Goal: Task Accomplishment & Management: Use online tool/utility

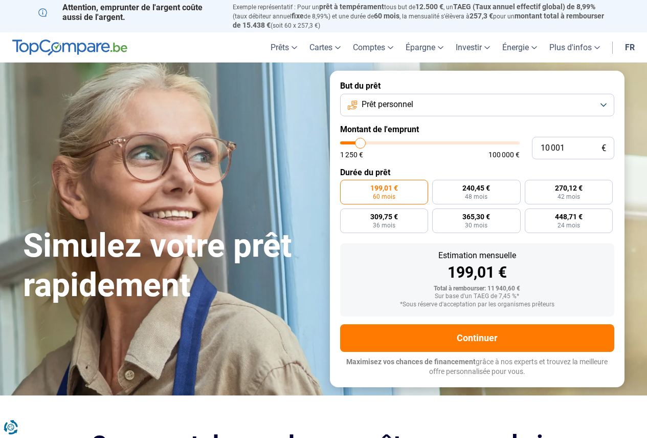
type input "11 000"
type input "11000"
type input "11 250"
type input "11250"
type input "11 500"
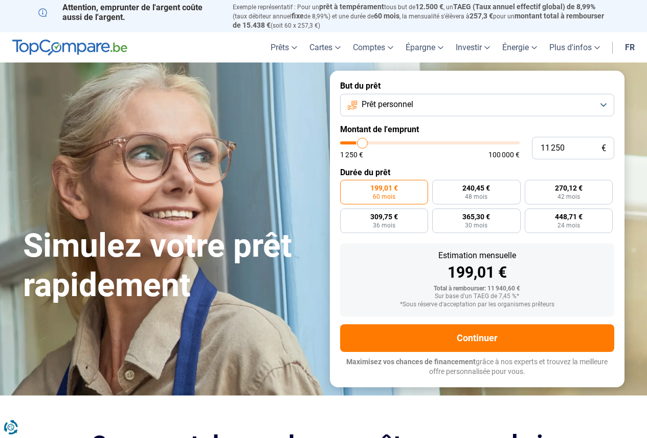
type input "11500"
type input "11 750"
type input "11750"
type input "12 500"
type input "12500"
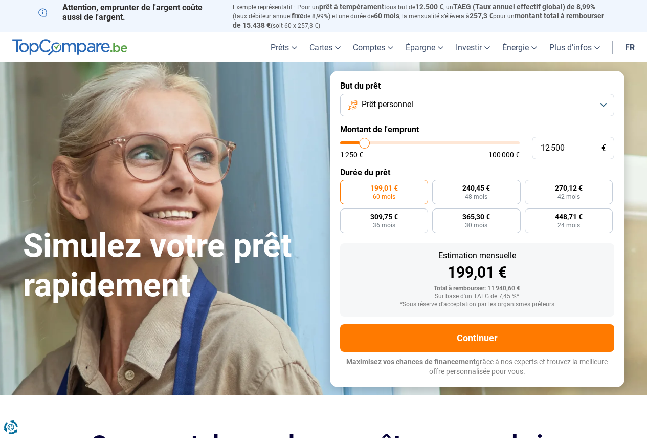
type input "12 750"
type input "12750"
type input "13 000"
type input "13000"
type input "13 250"
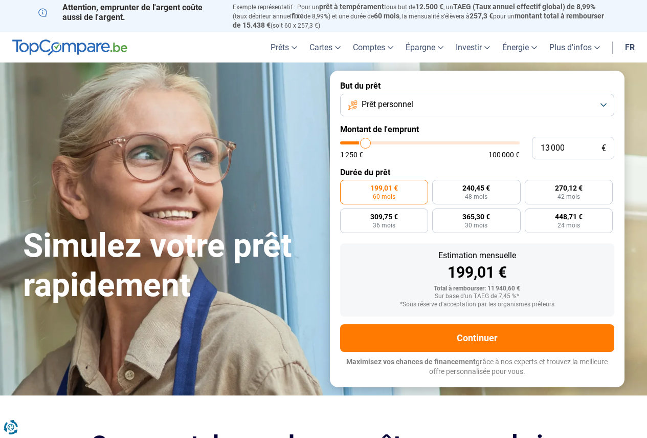
type input "13250"
type input "13 500"
type input "13500"
type input "14 000"
type input "14000"
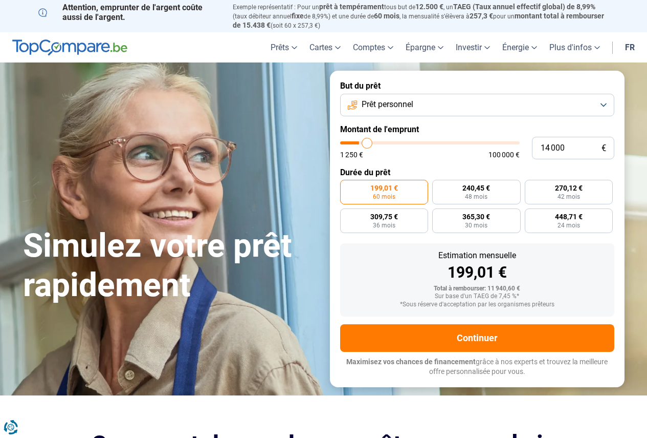
type input "14 250"
type input "14250"
type input "14 500"
type input "14500"
type input "14 750"
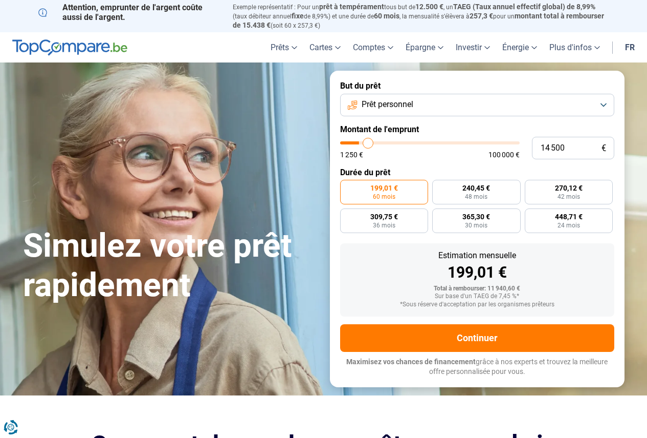
type input "14750"
type input "15 000"
type input "15000"
type input "15 750"
type input "15750"
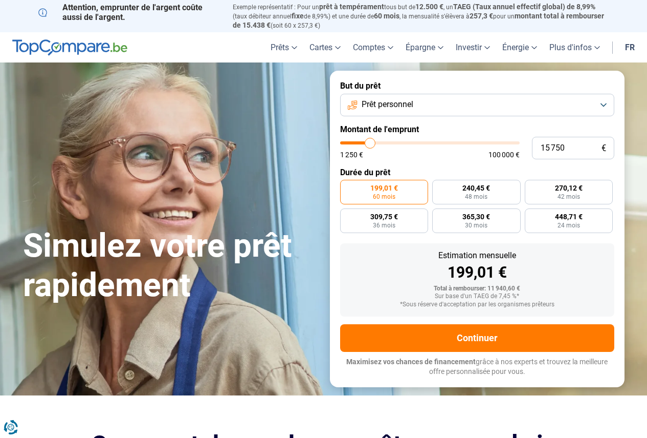
type input "16 250"
type input "16250"
type input "17 000"
type input "17000"
type input "17 500"
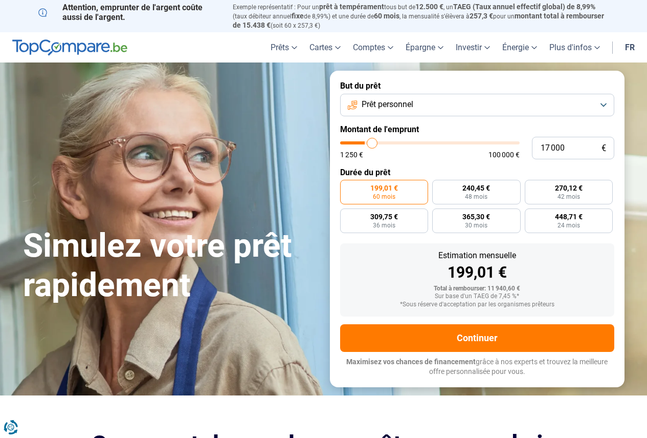
type input "17500"
type input "19 000"
type input "19000"
type input "19 750"
type input "19750"
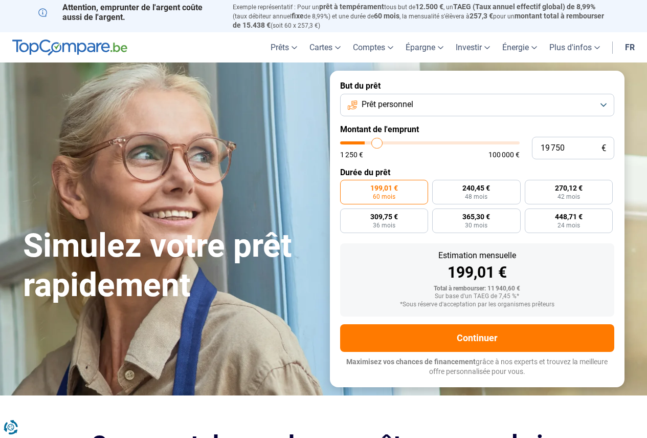
type input "20 250"
type input "20250"
type input "20 500"
type input "20500"
type input "20 750"
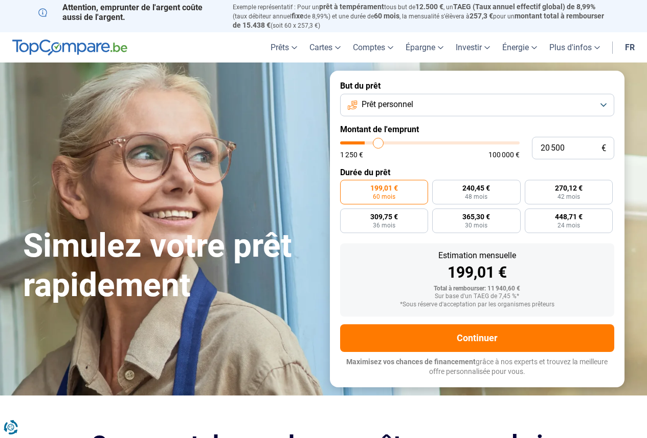
type input "20750"
type input "21 250"
type input "21250"
type input "21 750"
type input "21750"
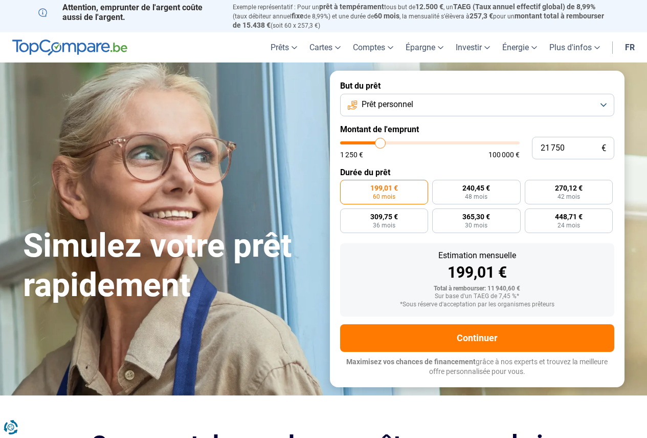
type input "22 000"
type input "22000"
type input "22 250"
type input "22250"
type input "23 000"
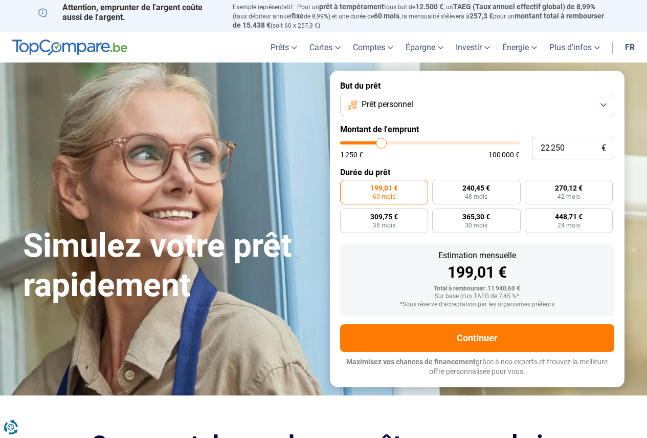
type input "23000"
type input "23 250"
type input "23250"
type input "23 500"
type input "23500"
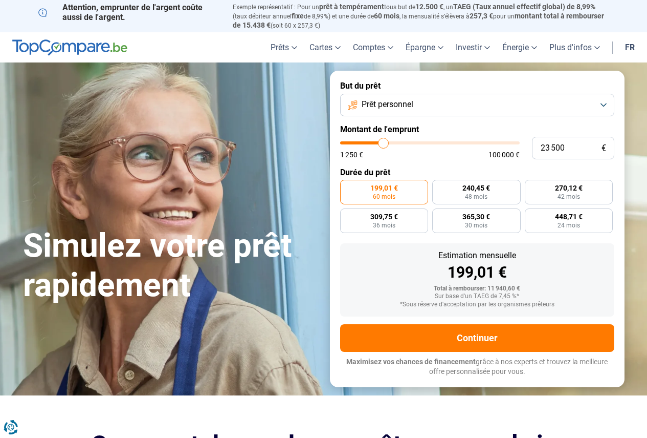
type input "23 750"
type input "23750"
type input "24 250"
type input "24250"
type input "24 500"
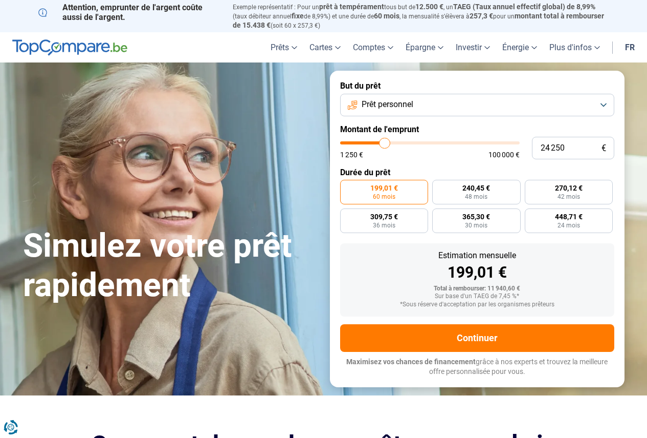
type input "24500"
type input "24 750"
type input "24750"
type input "25 250"
type input "25250"
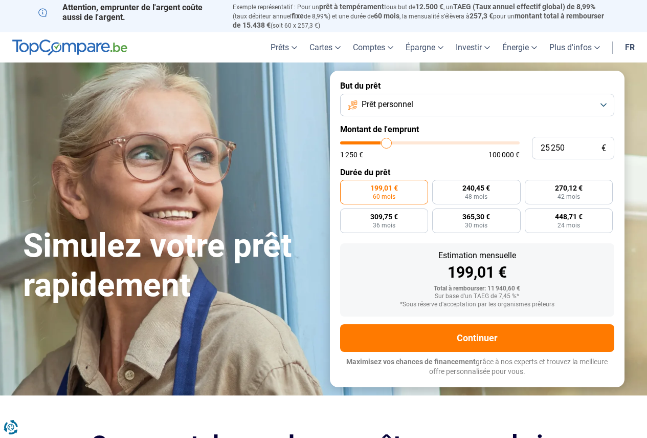
type input "26 000"
type input "26000"
type input "27 250"
type input "27250"
type input "28 250"
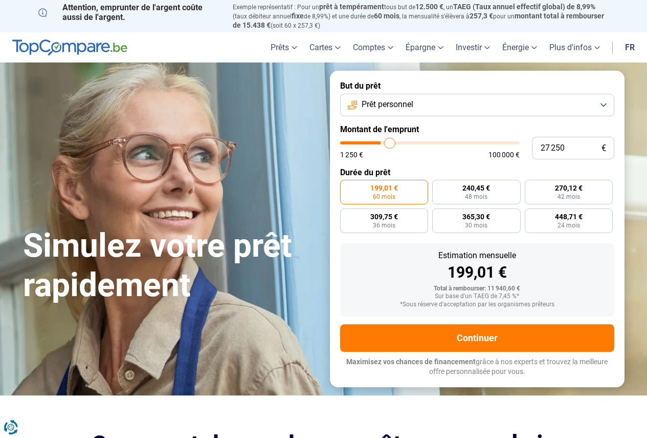
type input "28250"
type input "29 500"
type input "29500"
type input "31 000"
type input "31000"
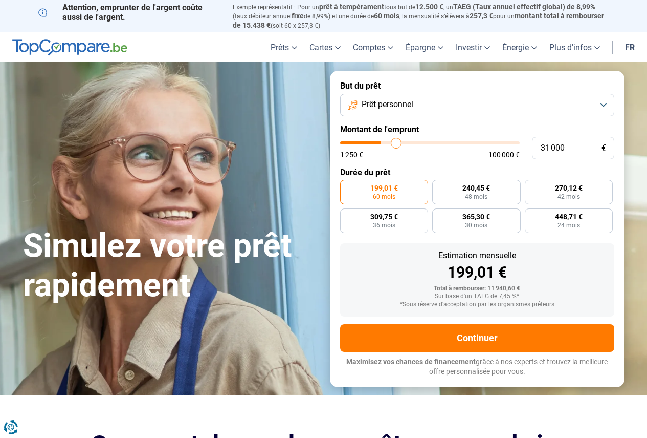
type input "32 750"
type input "32750"
type input "33 750"
type input "33750"
type input "34 000"
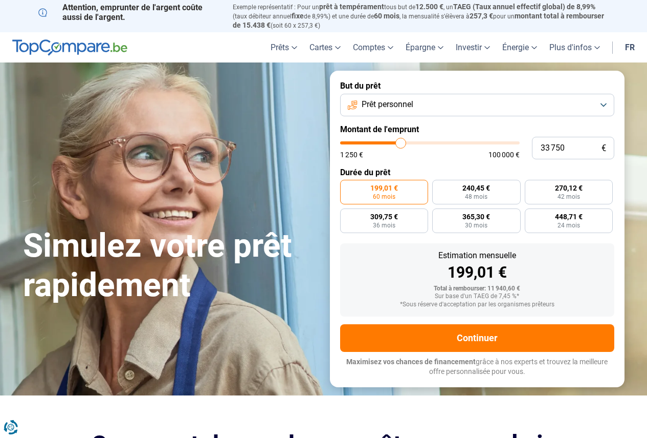
type input "34000"
type input "34 750"
type input "34750"
type input "35 000"
type input "35000"
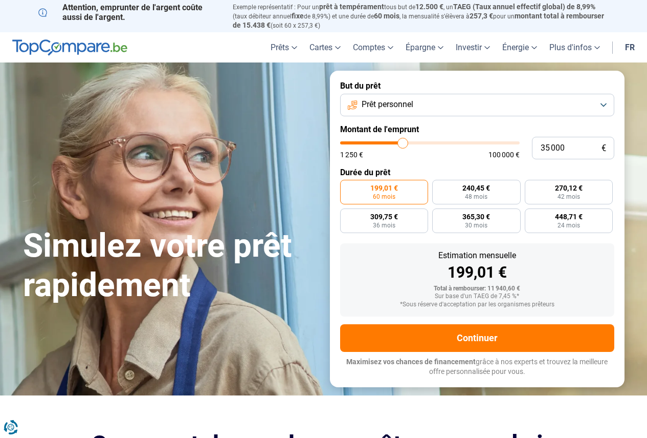
type input "35 250"
type input "35250"
type input "35 500"
type input "35500"
type input "35 750"
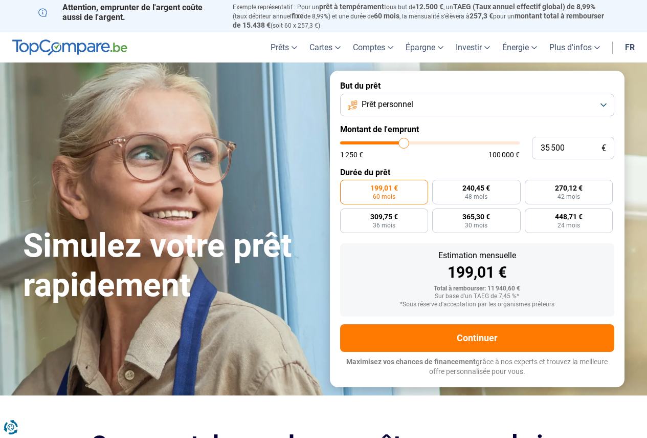
type input "35750"
type input "36 250"
type input "36250"
type input "36 500"
type input "36500"
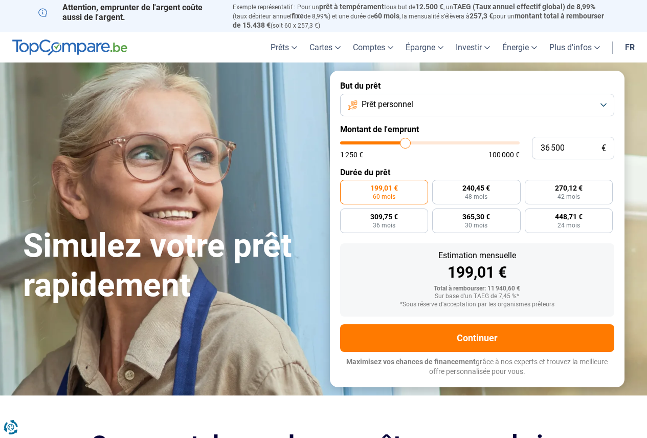
type input "36 750"
type input "36750"
type input "37 000"
type input "37000"
type input "37 250"
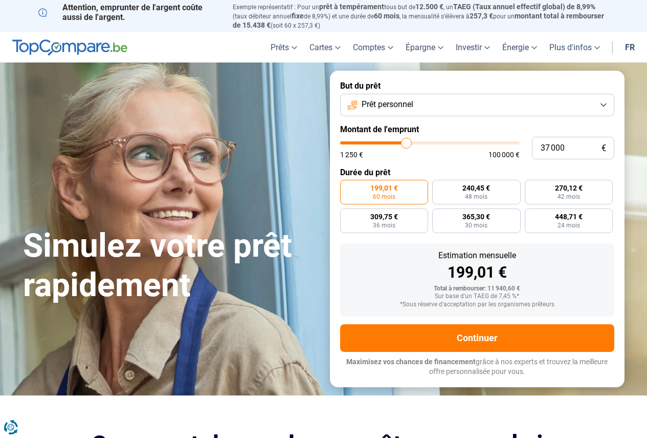
type input "37250"
type input "37 750"
type input "37750"
type input "38 000"
type input "38000"
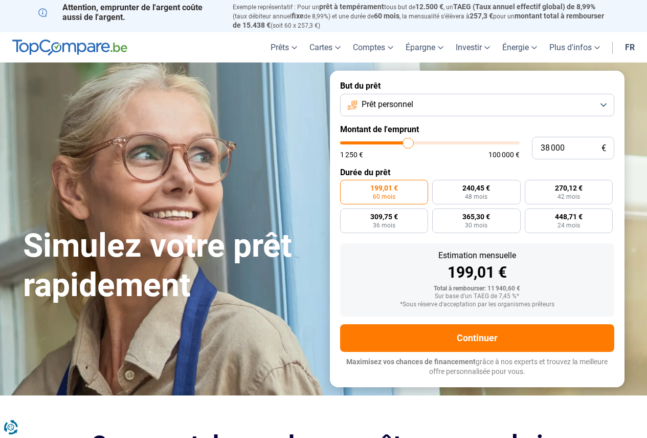
type input "38 250"
type input "38250"
type input "38 500"
type input "38500"
type input "38 750"
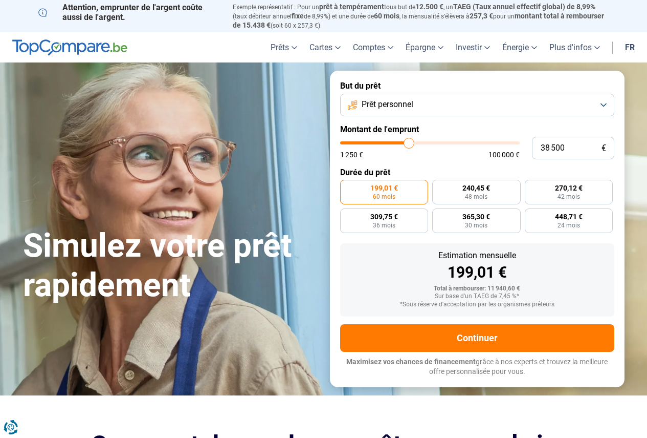
type input "38750"
type input "39 250"
type input "39250"
type input "39 500"
type input "39500"
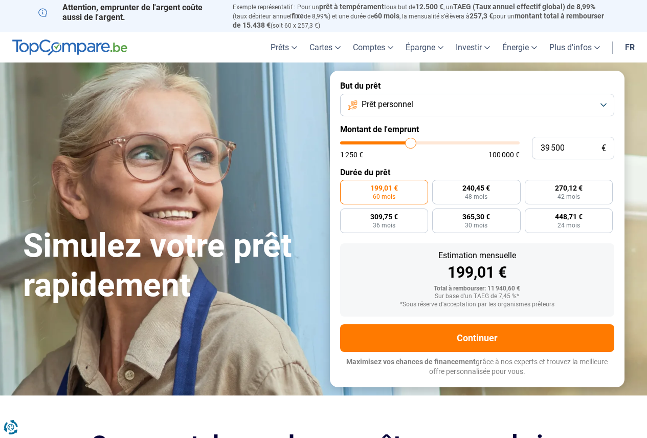
type input "39 750"
type input "39750"
type input "40 000"
type input "40000"
type input "40 250"
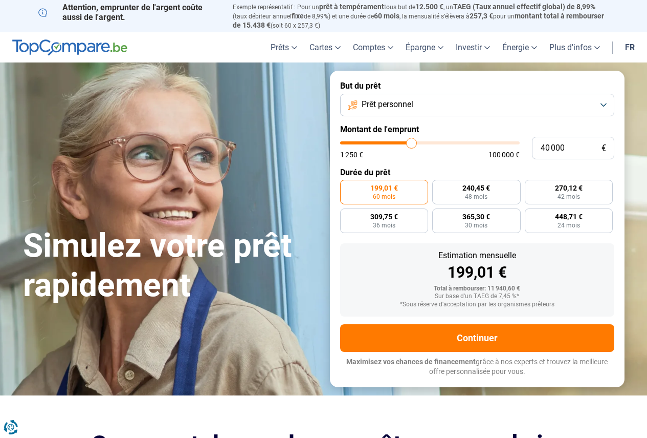
type input "40250"
type input "40 000"
type input "40000"
type input "39 500"
type input "39500"
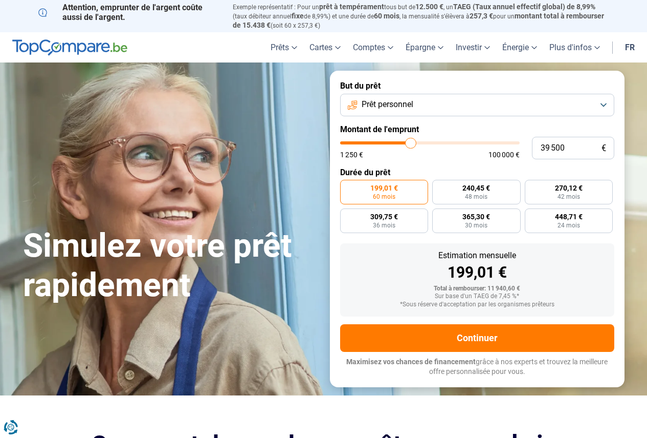
type input "39 250"
type input "39250"
type input "38 750"
type input "38750"
type input "38 250"
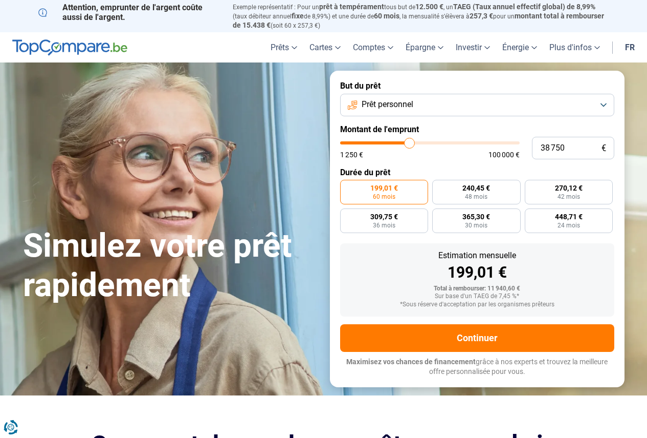
type input "38250"
type input "37 750"
type input "37750"
type input "37 000"
type input "37000"
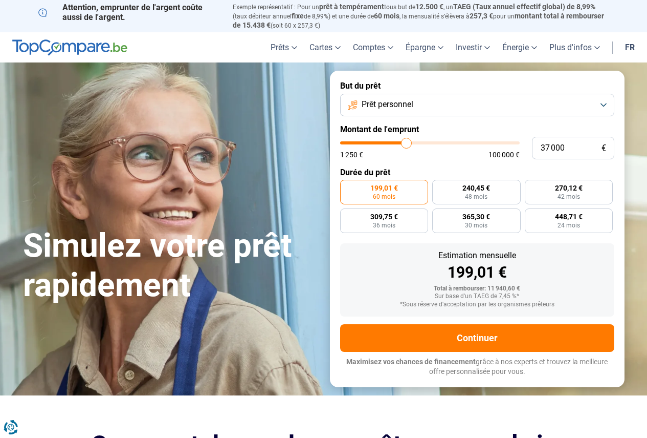
type input "36 750"
type input "36750"
type input "36 500"
type input "36500"
type input "36 250"
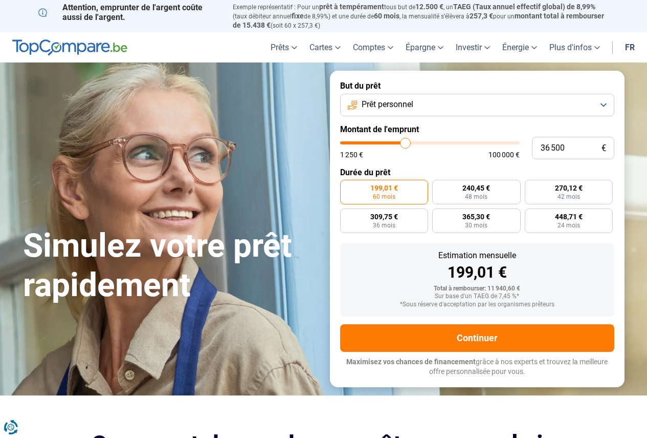
type input "36250"
type input "35 500"
type input "35500"
type input "35 250"
type input "35250"
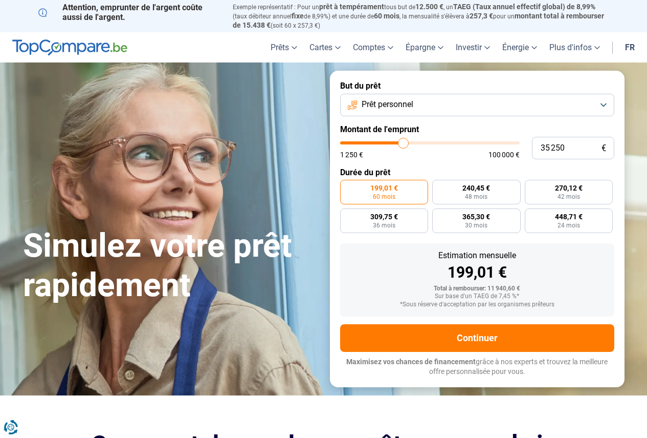
type input "35 000"
type input "35000"
type input "34 750"
type input "34750"
type input "34 250"
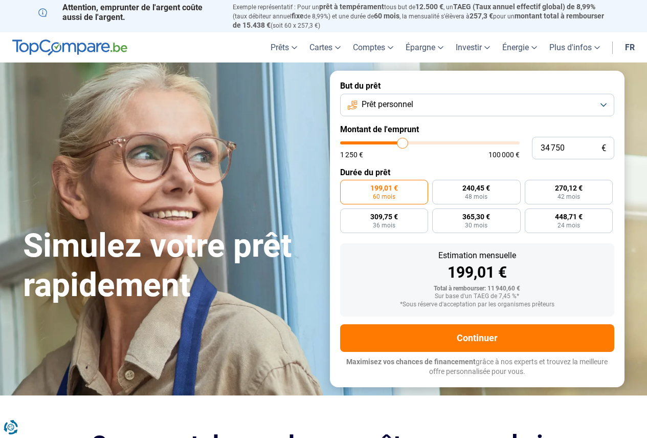
type input "34250"
type input "33 750"
type input "33750"
type input "33 500"
type input "33500"
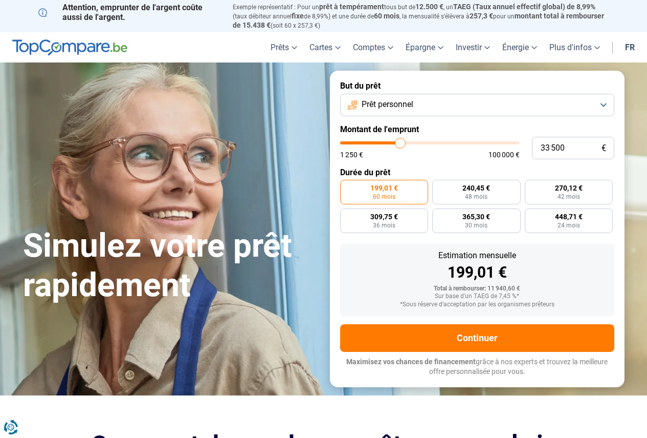
type input "33 250"
type input "33250"
type input "32 500"
type input "32500"
type input "32 250"
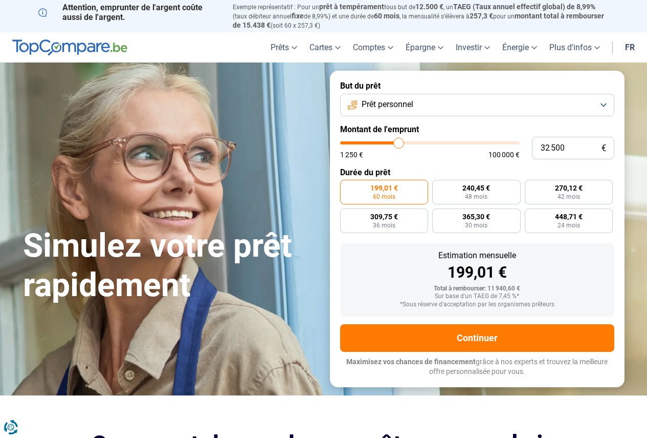
type input "32250"
type input "31 750"
type input "31750"
type input "31 000"
type input "31000"
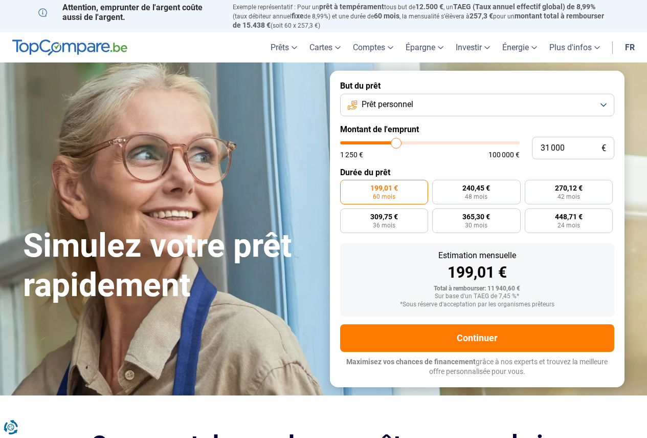
type input "30 750"
type input "30750"
type input "30 250"
type input "30250"
type input "29 750"
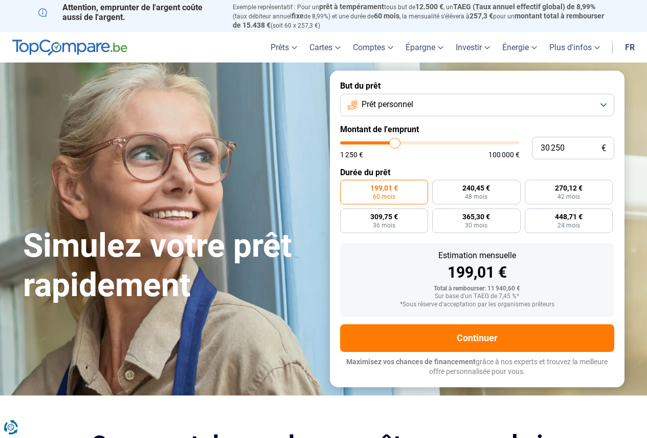
type input "29750"
type input "29 500"
type input "29500"
type input "29 000"
type input "29000"
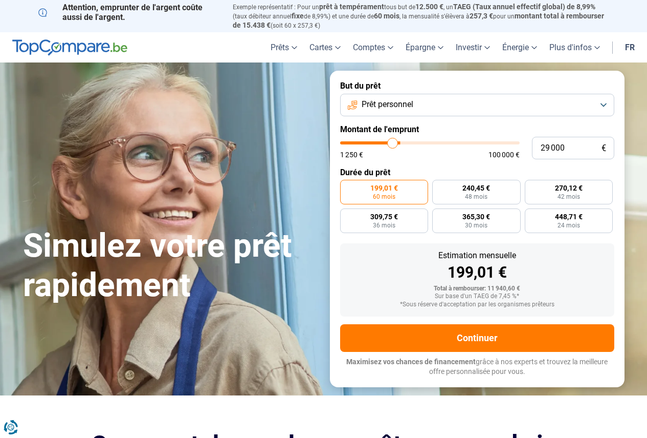
type input "28 750"
type input "28750"
type input "28 250"
type input "28250"
type input "28 000"
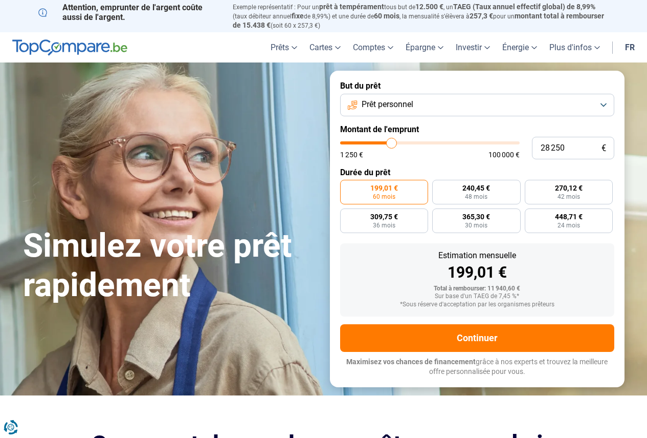
type input "28000"
type input "27 750"
type input "27750"
type input "27 500"
type input "27500"
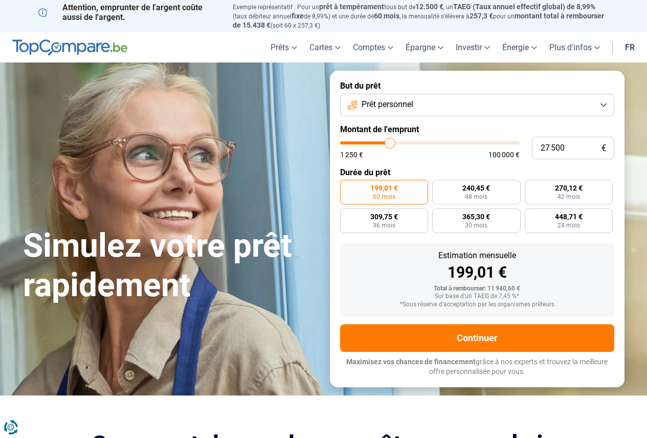
type input "27 250"
type input "27250"
type input "26 750"
type input "26750"
type input "26 250"
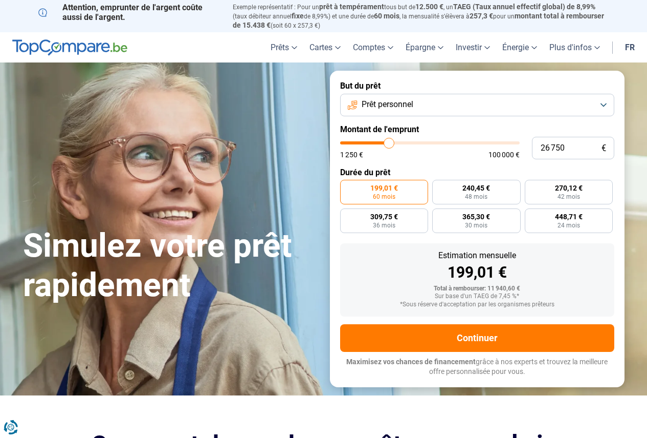
type input "26250"
type input "25 750"
type input "25750"
type input "25 250"
type input "25250"
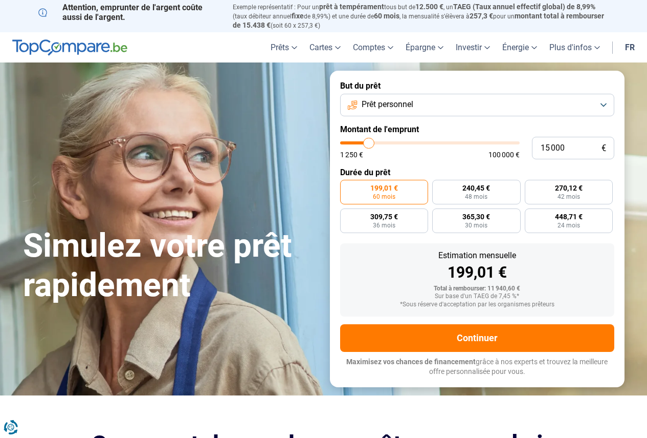
drag, startPoint x: 362, startPoint y: 141, endPoint x: 370, endPoint y: 147, distance: 10.2
click at [370, 144] on input "range" at bounding box center [430, 142] width 180 height 3
